Goal: Information Seeking & Learning: Learn about a topic

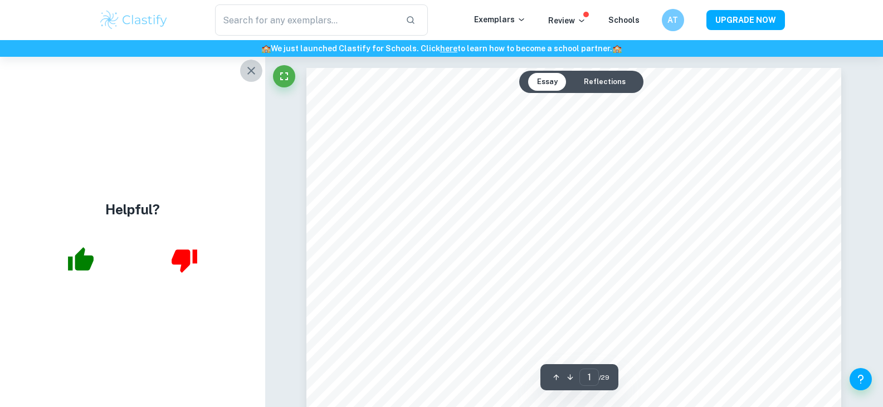
click at [247, 68] on icon "button" at bounding box center [251, 70] width 13 height 13
